Goal: Information Seeking & Learning: Find specific fact

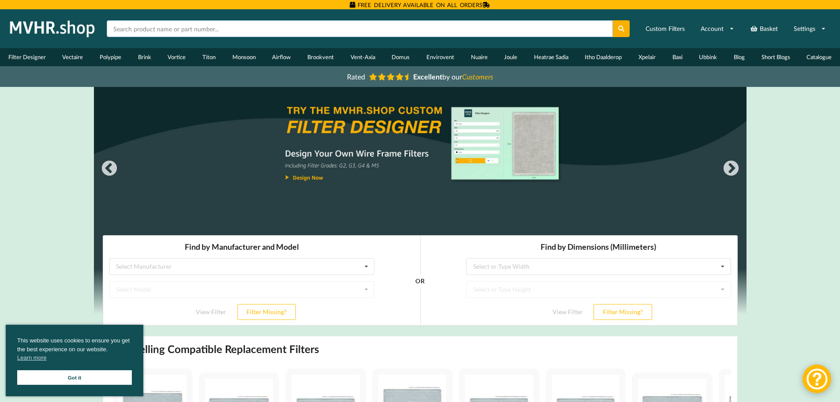
click at [140, 30] on input "text" at bounding box center [360, 28] width 506 height 17
paste input "540x180"
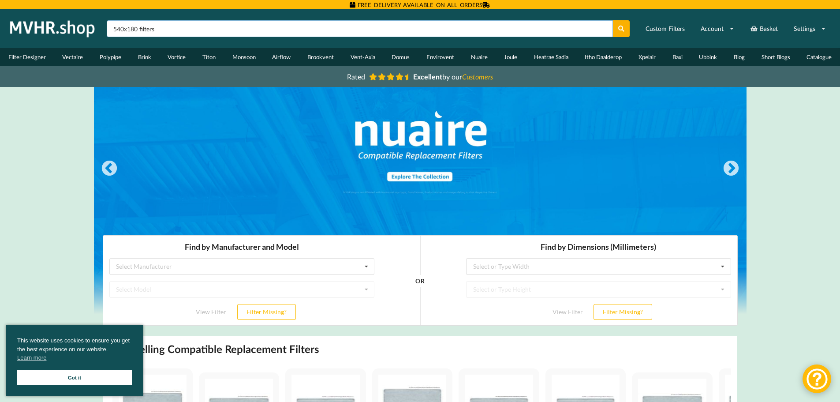
type input "540x180 filters"
click at [613, 20] on button at bounding box center [621, 28] width 17 height 17
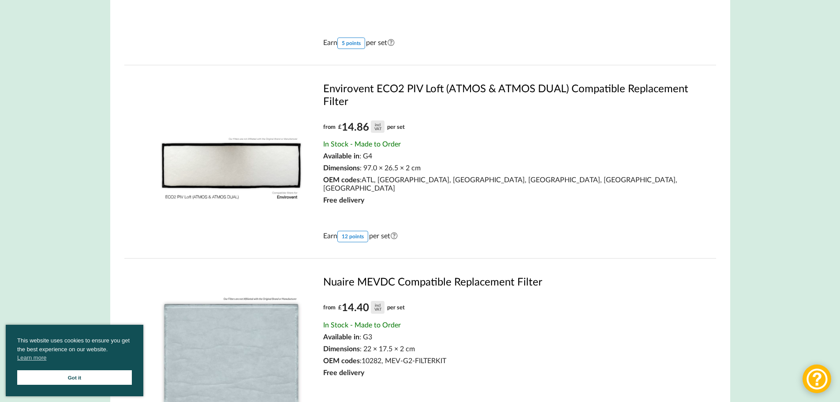
scroll to position [1147, 0]
